Goal: Task Accomplishment & Management: Manage account settings

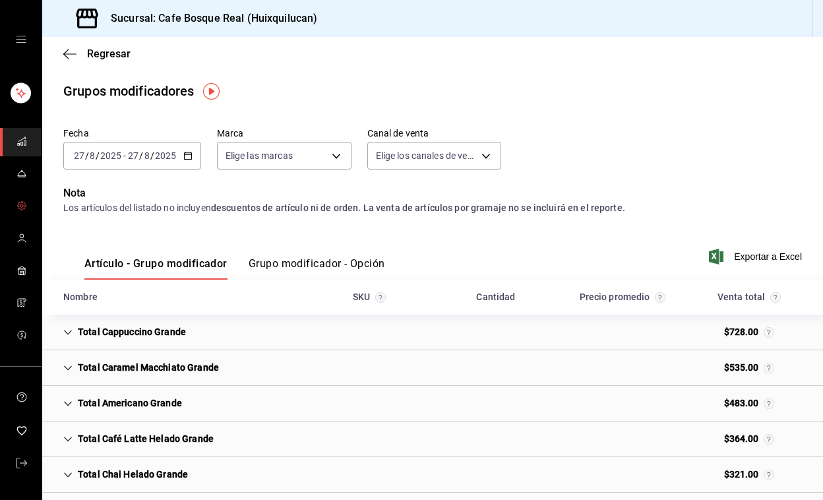
click at [17, 201] on icon "mailbox folders" at bounding box center [21, 205] width 11 height 11
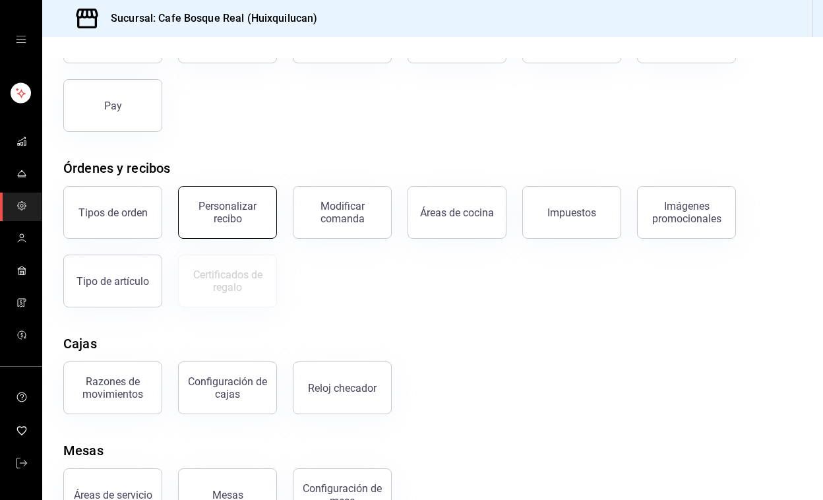
scroll to position [169, 0]
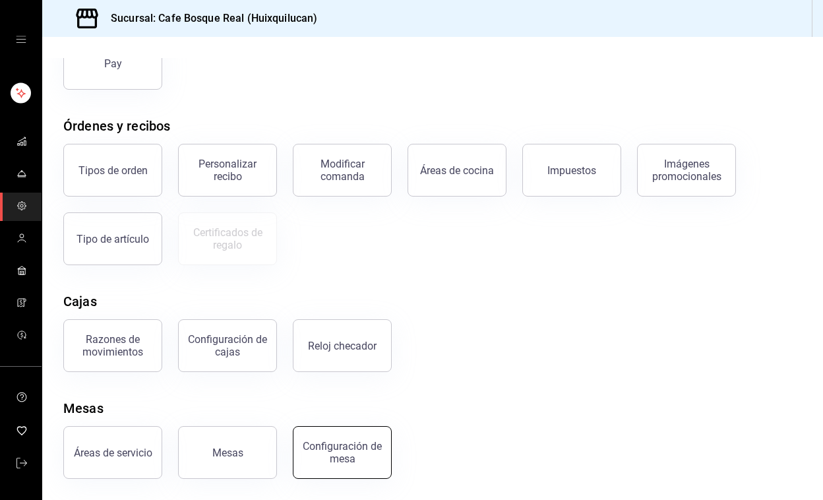
click at [335, 444] on div "Configuración de mesa" at bounding box center [342, 452] width 82 height 25
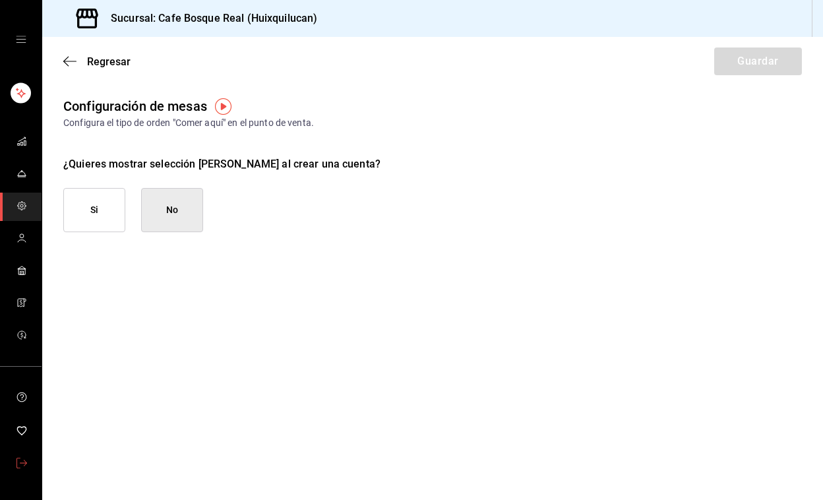
click at [20, 458] on icon "mailbox folders" at bounding box center [21, 463] width 11 height 11
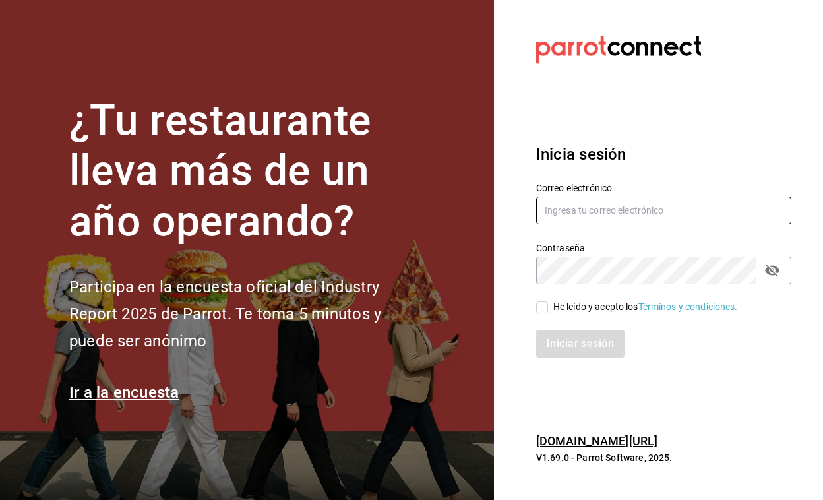
click at [612, 202] on input "text" at bounding box center [663, 210] width 255 height 28
type input "[PERSON_NAME][EMAIL_ADDRESS][DOMAIN_NAME]"
click at [545, 305] on input "He leído y acepto los Términos y condiciones." at bounding box center [542, 307] width 12 height 12
checkbox input "true"
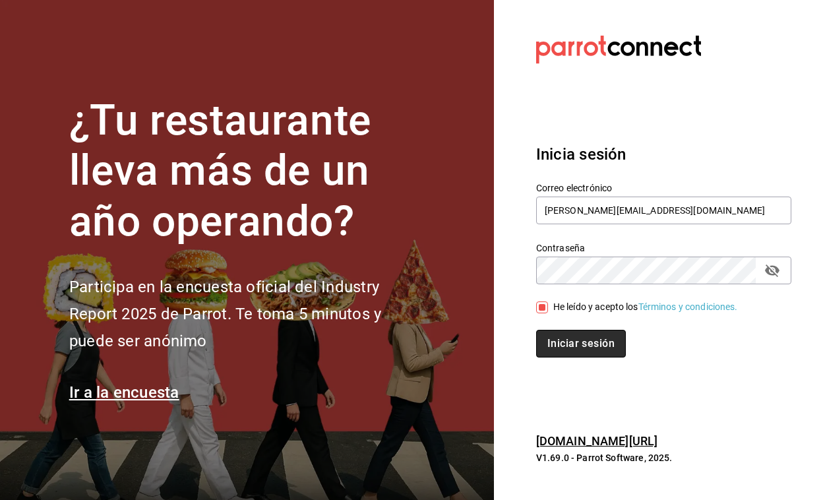
click at [562, 339] on button "Iniciar sesión" at bounding box center [581, 344] width 90 height 28
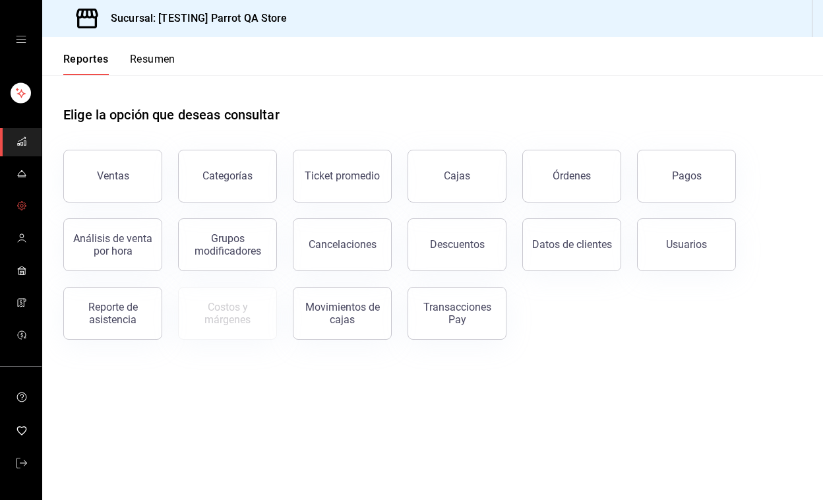
click at [30, 206] on link "mailbox folders" at bounding box center [21, 207] width 42 height 28
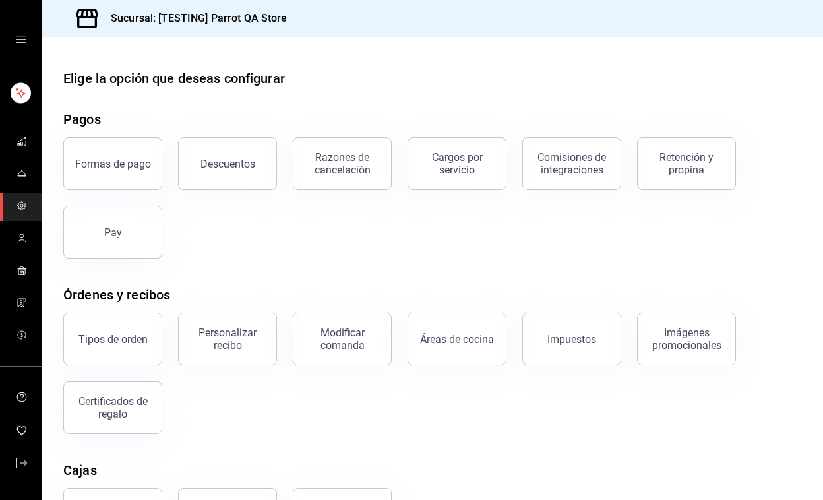
scroll to position [169, 0]
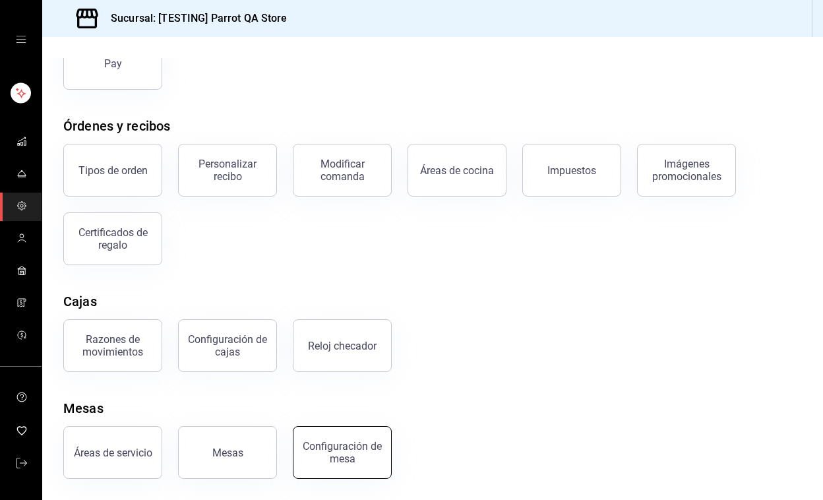
click at [333, 451] on div "Configuración de mesa" at bounding box center [342, 452] width 82 height 25
